Goal: Task Accomplishment & Management: Manage account settings

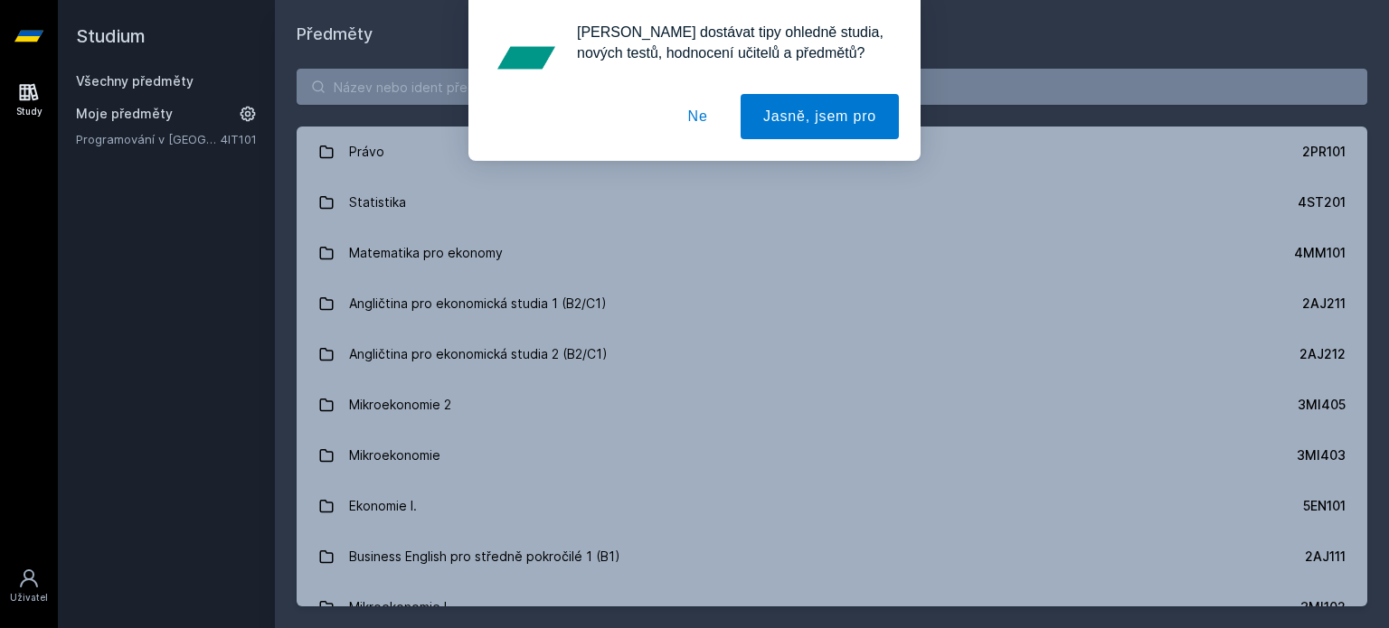
click at [456, 89] on div "[PERSON_NAME] dostávat tipy ohledně studia, nových testů, hodnocení učitelů a p…" at bounding box center [694, 80] width 1389 height 161
click at [698, 117] on button "Ne" at bounding box center [697, 116] width 65 height 45
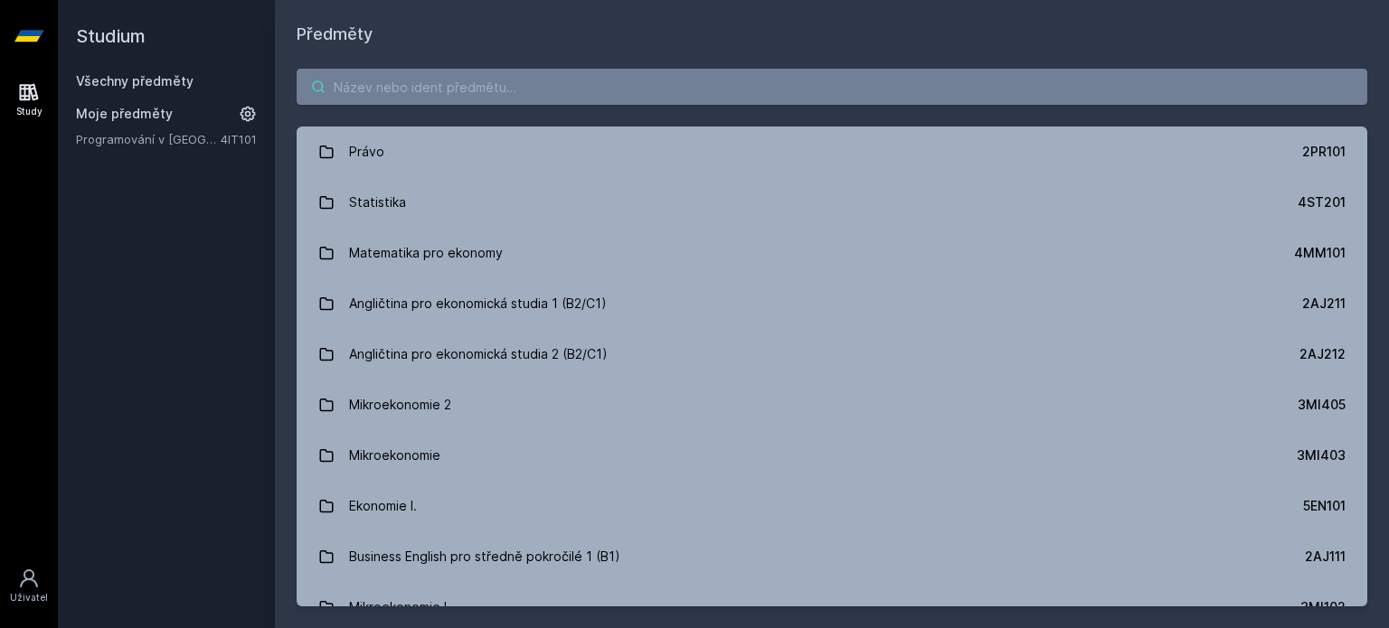
click at [655, 94] on input "search" at bounding box center [832, 87] width 1070 height 36
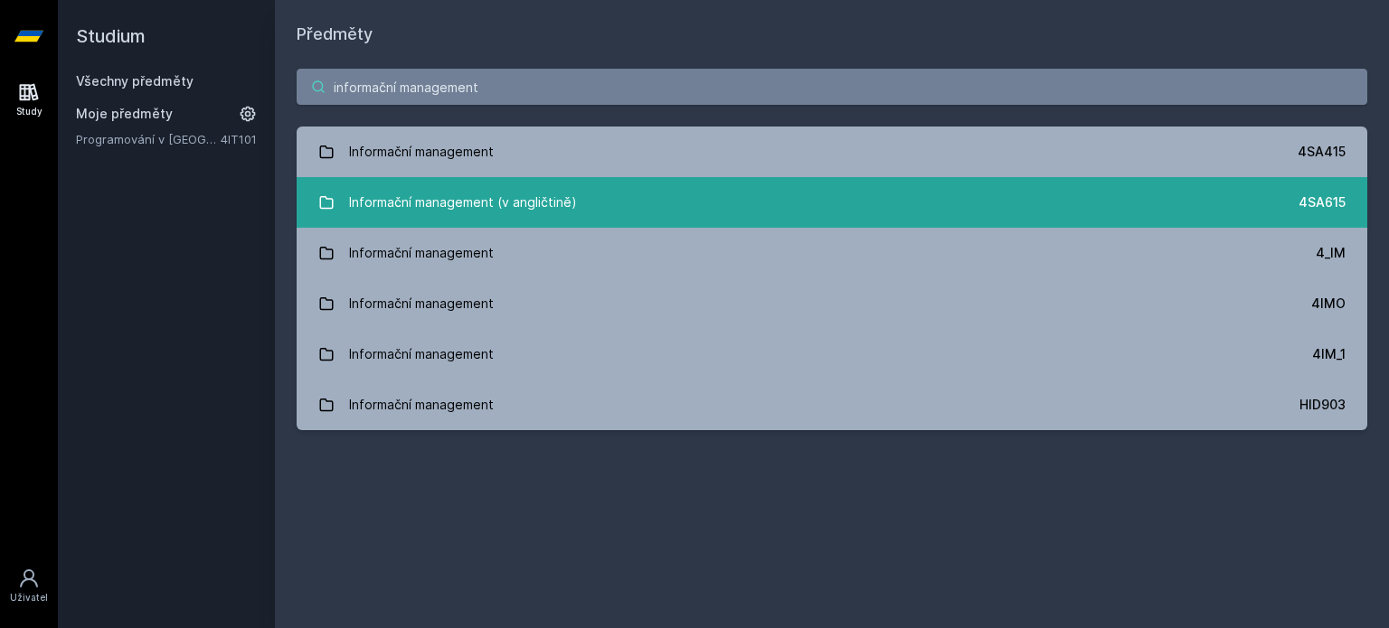
type input "informační management"
click at [669, 210] on link "Informační management (v angličtině) 4SA615" at bounding box center [832, 202] width 1070 height 51
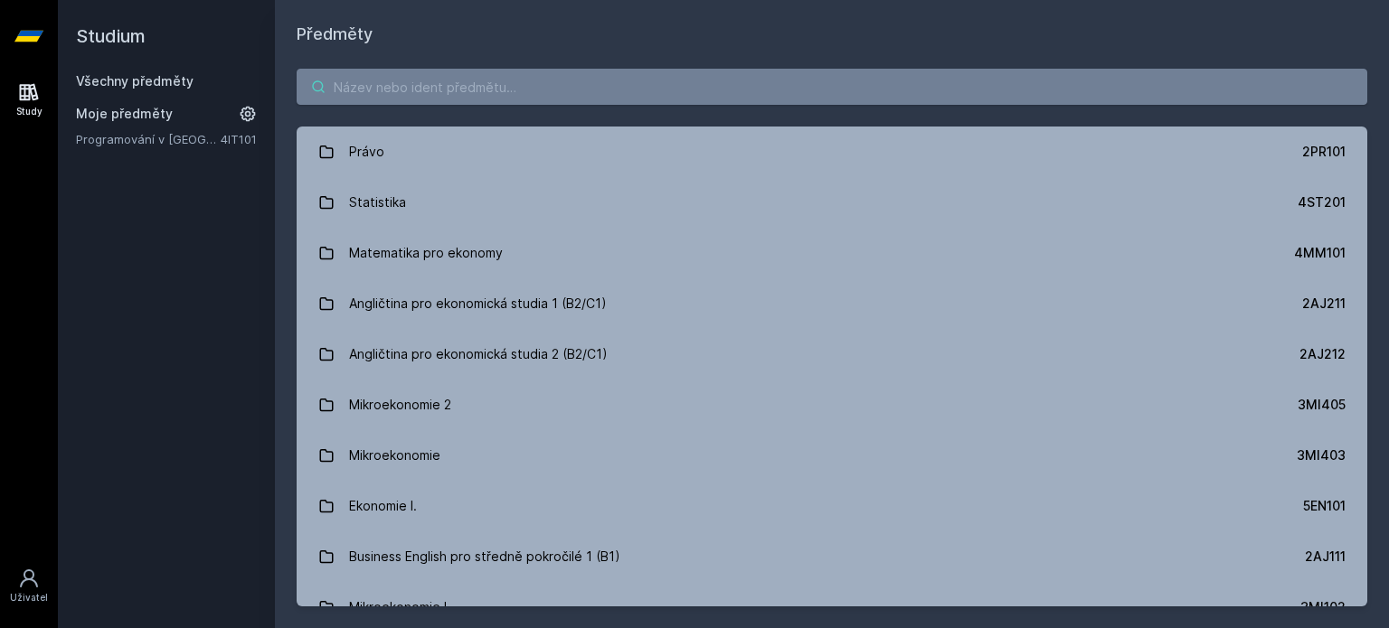
click at [694, 83] on input "search" at bounding box center [832, 87] width 1070 height 36
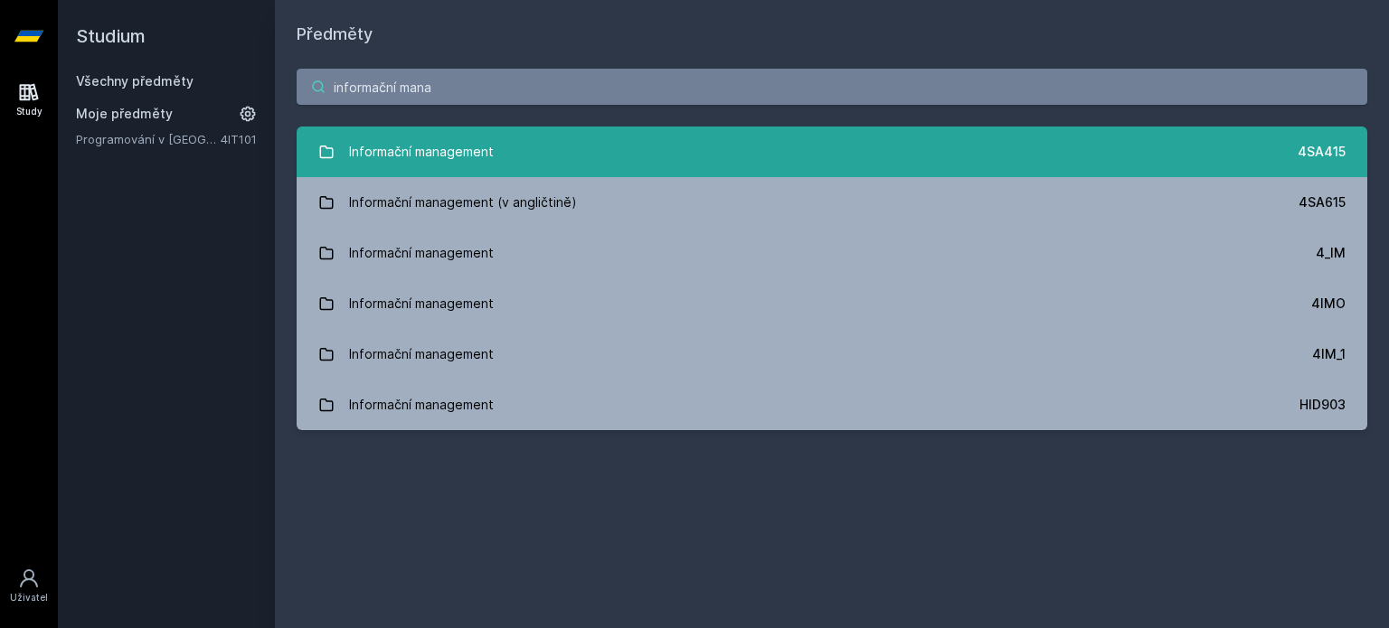
type input "informační mana"
click at [541, 158] on link "Informační management 4SA415" at bounding box center [832, 152] width 1070 height 51
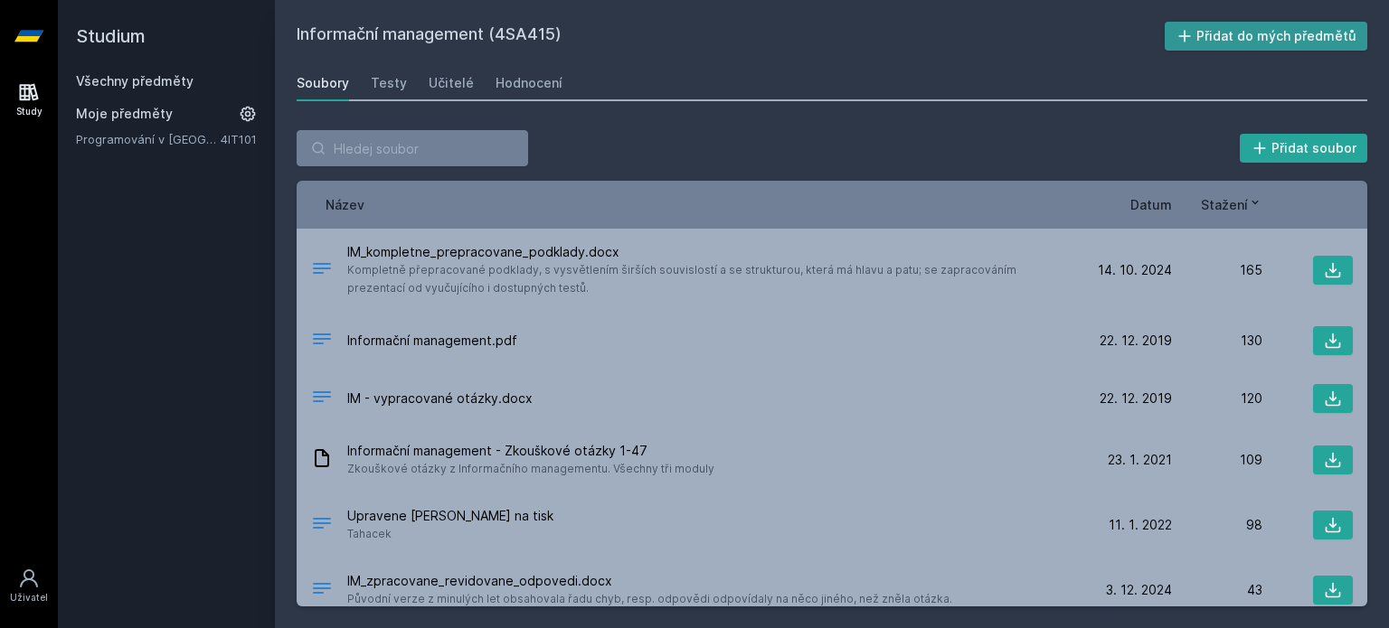
click at [1250, 37] on button "Přidat do mých předmětů" at bounding box center [1265, 36] width 203 height 29
click at [202, 165] on link "Programování v [GEOGRAPHIC_DATA]" at bounding box center [148, 164] width 145 height 18
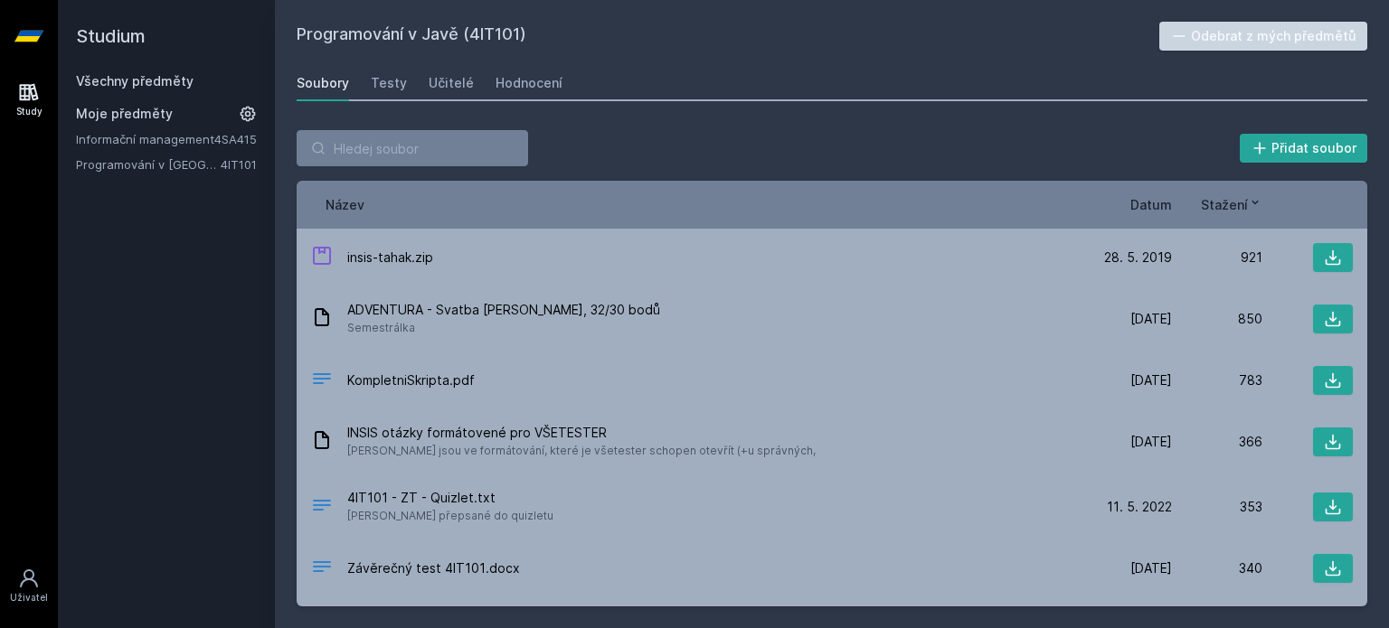
click at [1244, 39] on button "Odebrat z mých předmětů" at bounding box center [1263, 36] width 209 height 29
click at [166, 136] on link "Informační management" at bounding box center [145, 139] width 138 height 18
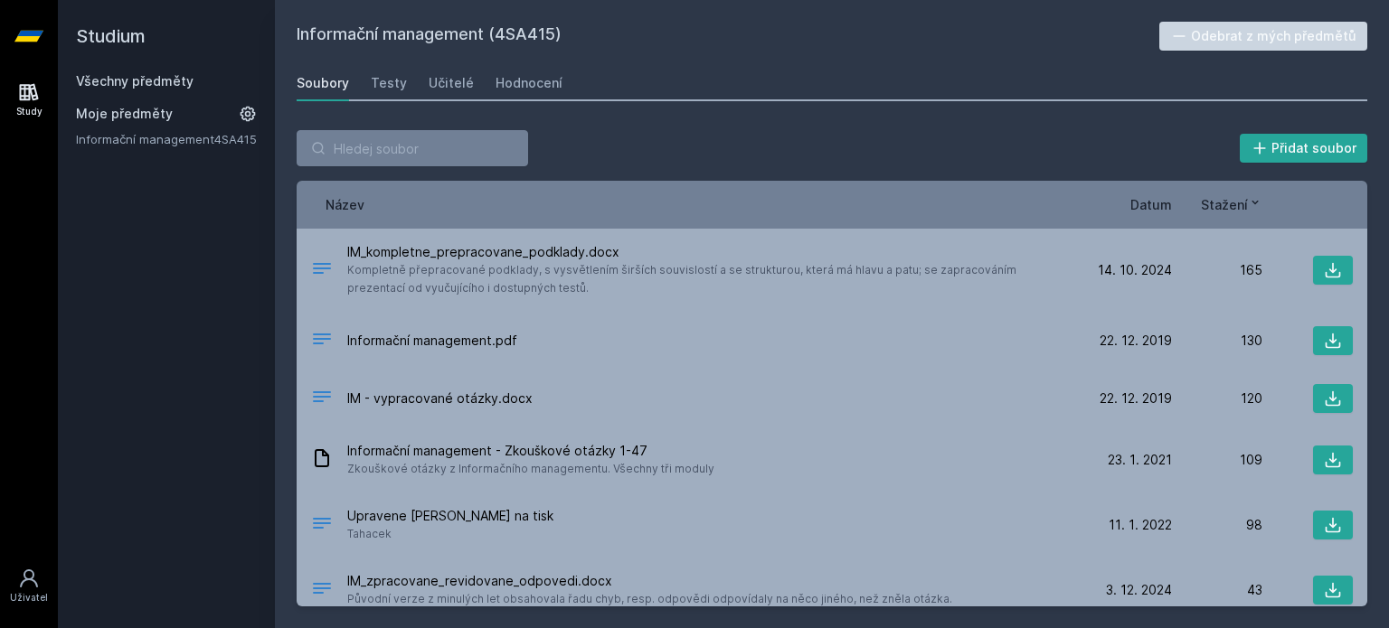
click at [735, 139] on div "Přidat soubor" at bounding box center [832, 148] width 1070 height 36
click at [769, 128] on div "Přidat soubor Řazení: Název Datum Stažení Název Datum Stažení IM_kompletne_prep…" at bounding box center [832, 368] width 1114 height 520
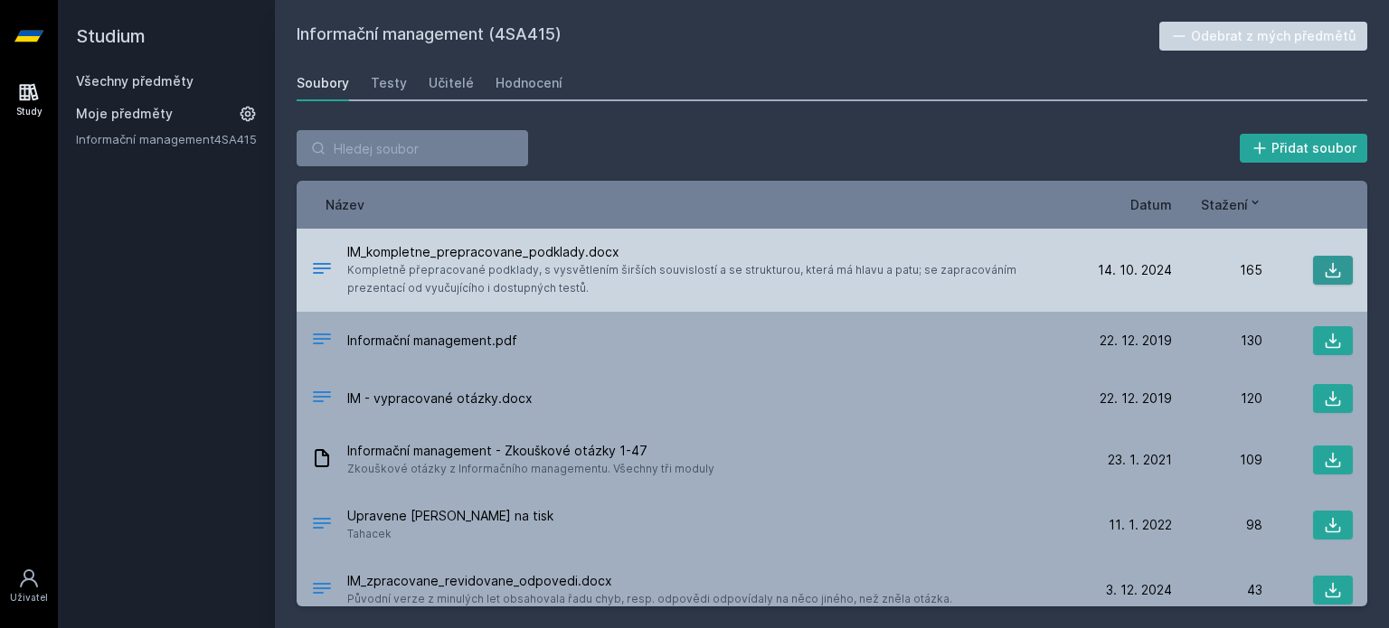
click at [1325, 272] on icon at bounding box center [1332, 270] width 15 height 15
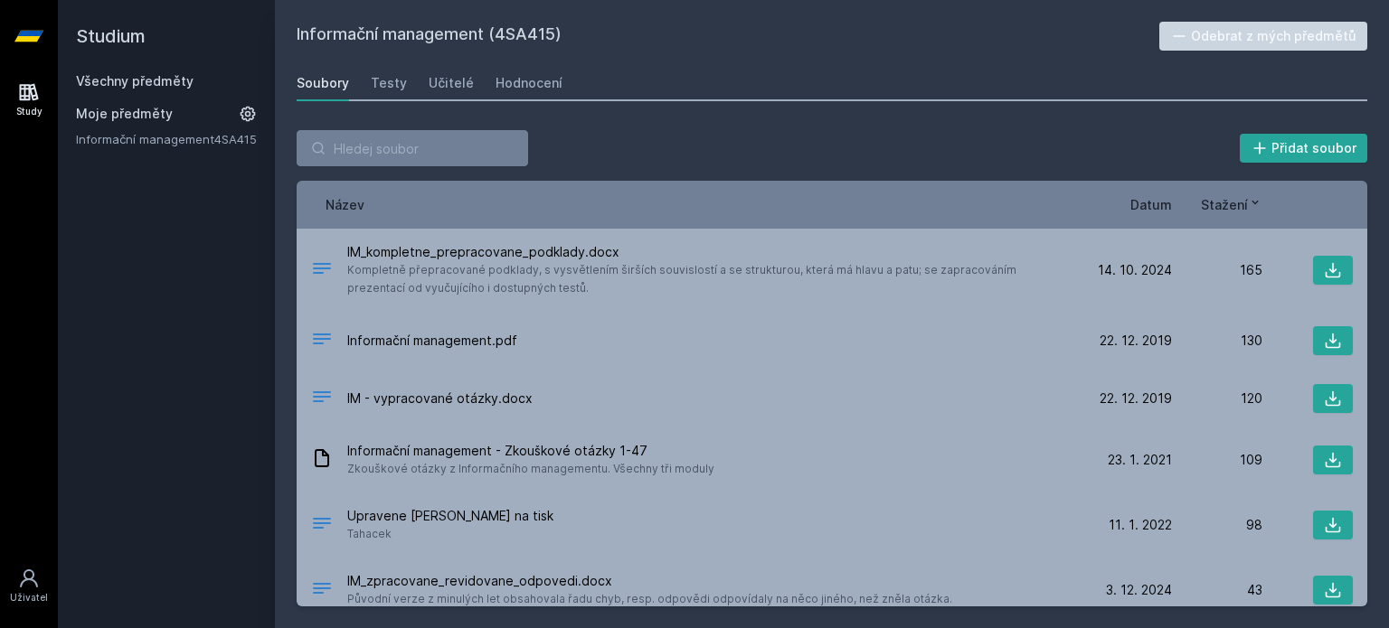
click at [971, 119] on div "Přidat soubor Řazení: Název Datum Stažení Název Datum Stažení IM_kompletne_prep…" at bounding box center [832, 368] width 1114 height 520
click at [886, 40] on h2 "Informační management (4SA415)" at bounding box center [728, 36] width 862 height 29
click at [940, 103] on div "Informační management (4SA415) Odebrat z mých předmětů [GEOGRAPHIC_DATA] Testy …" at bounding box center [832, 314] width 1070 height 585
